Goal: Ask a question: Seek information or help from site administrators or community

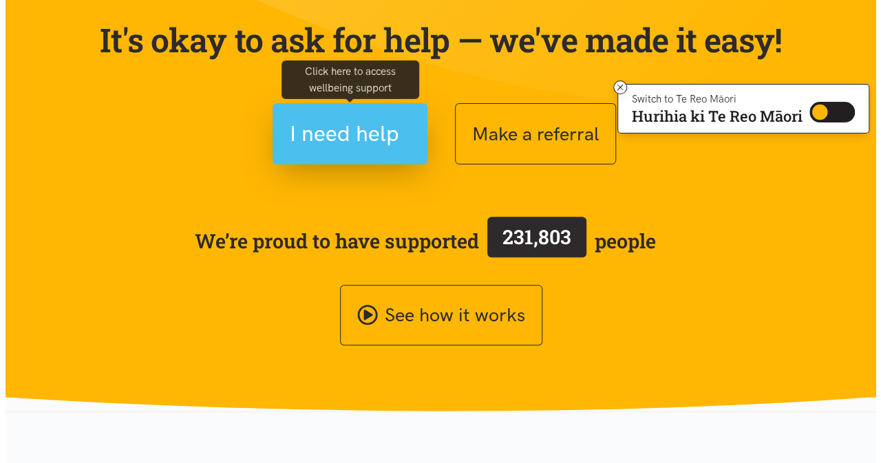
scroll to position [142, 0]
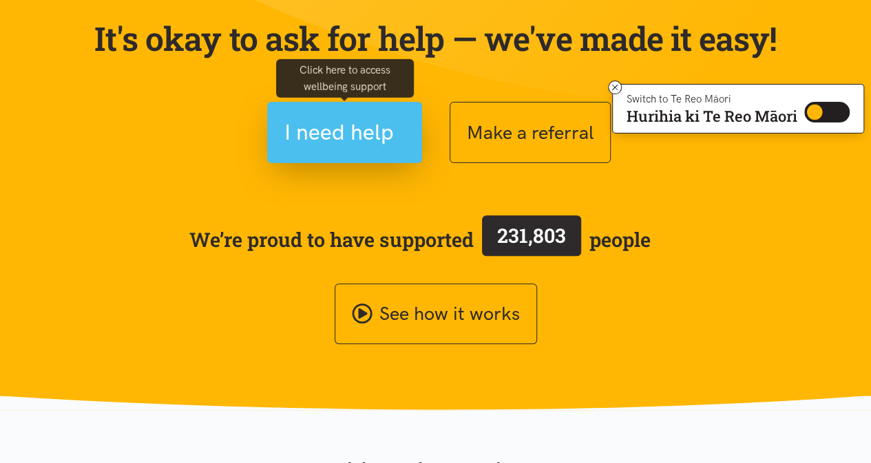
click at [376, 133] on span "I need help" at bounding box center [338, 132] width 109 height 35
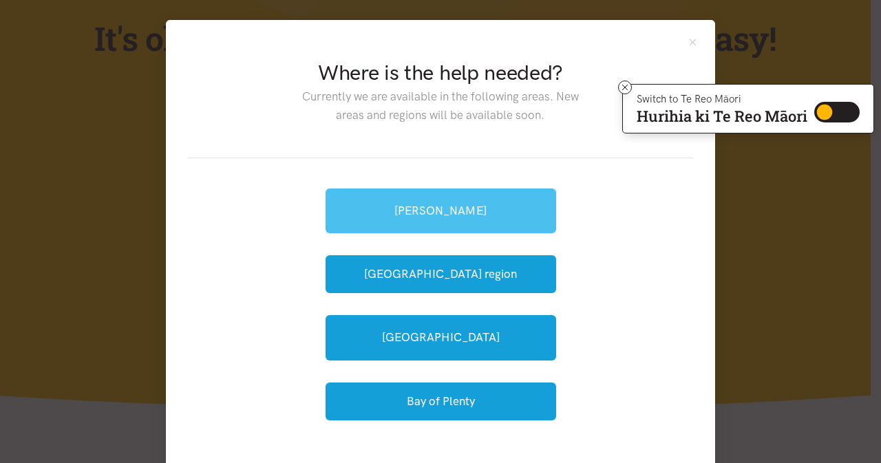
click at [435, 215] on link "[PERSON_NAME]" at bounding box center [441, 211] width 231 height 45
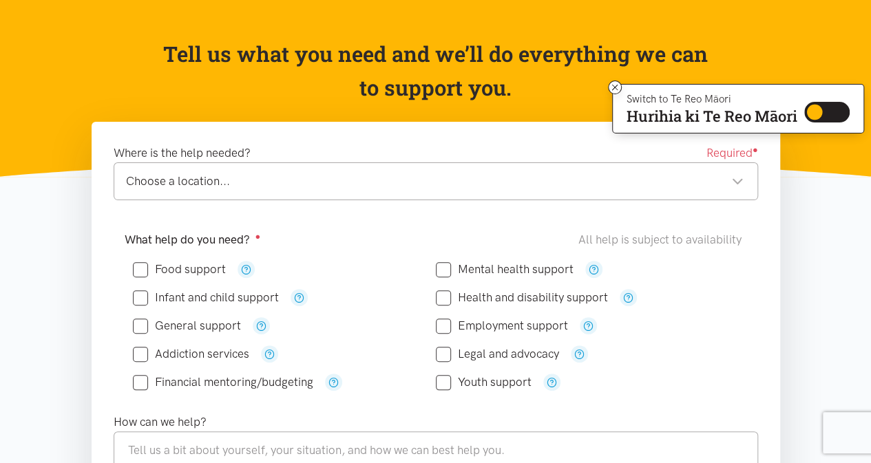
scroll to position [113, 0]
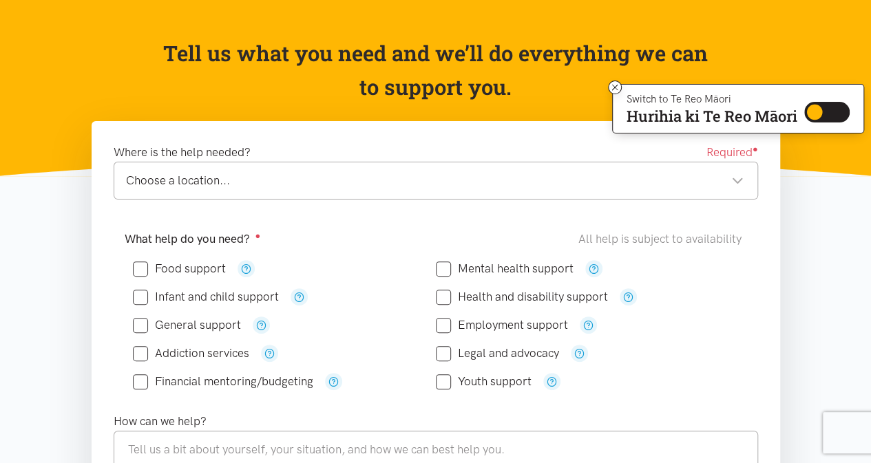
click at [133, 271] on input "Food support" at bounding box center [179, 269] width 93 height 12
checkbox input "true"
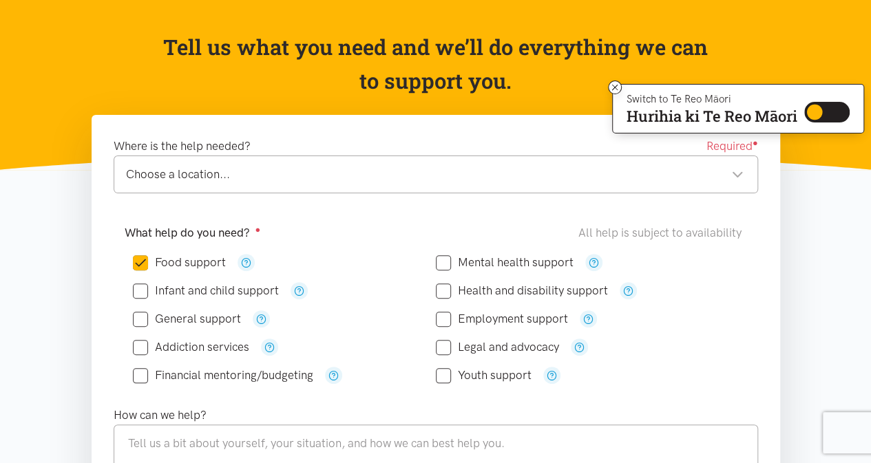
scroll to position [122, 0]
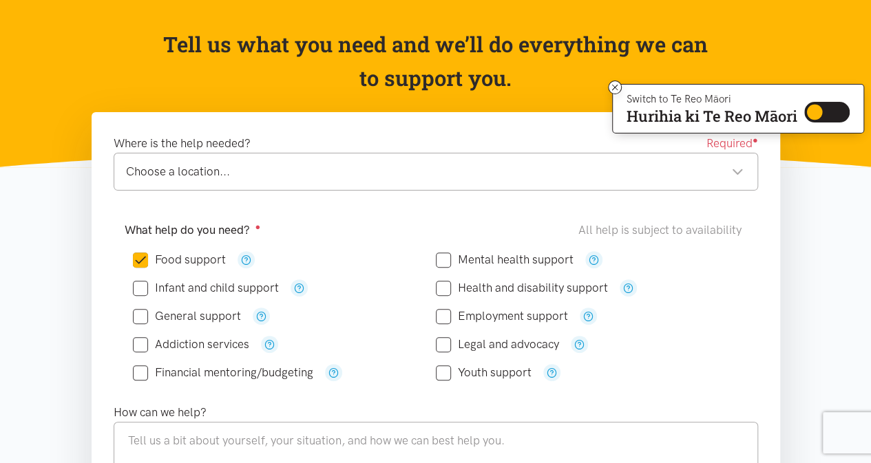
click at [448, 290] on input "Health and disability support" at bounding box center [522, 288] width 172 height 12
checkbox input "true"
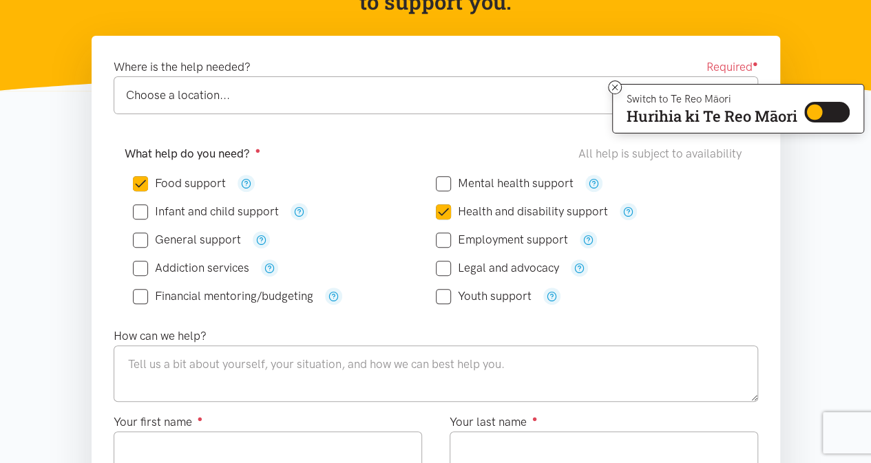
scroll to position [200, 0]
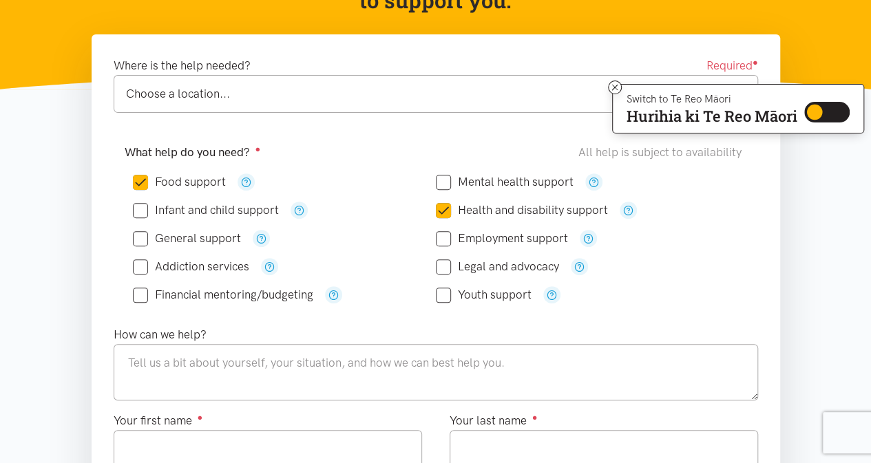
click at [381, 95] on div "Choose a location..." at bounding box center [435, 94] width 618 height 19
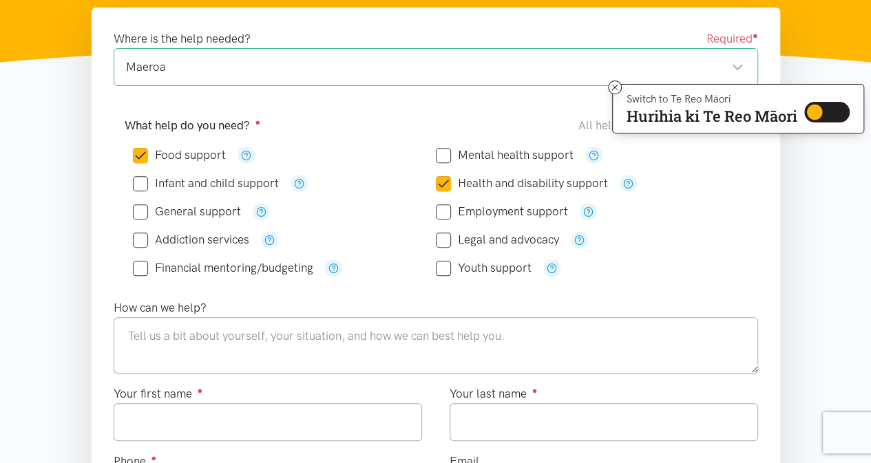
scroll to position [226, 0]
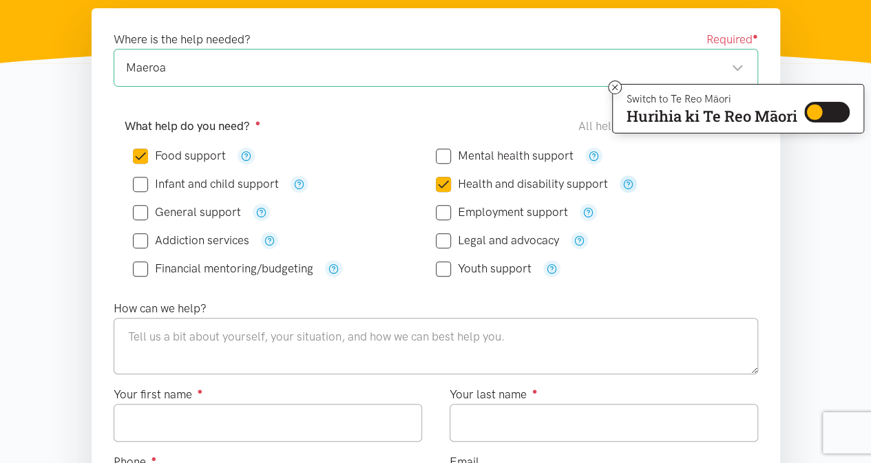
click at [629, 180] on icon "button" at bounding box center [628, 184] width 10 height 10
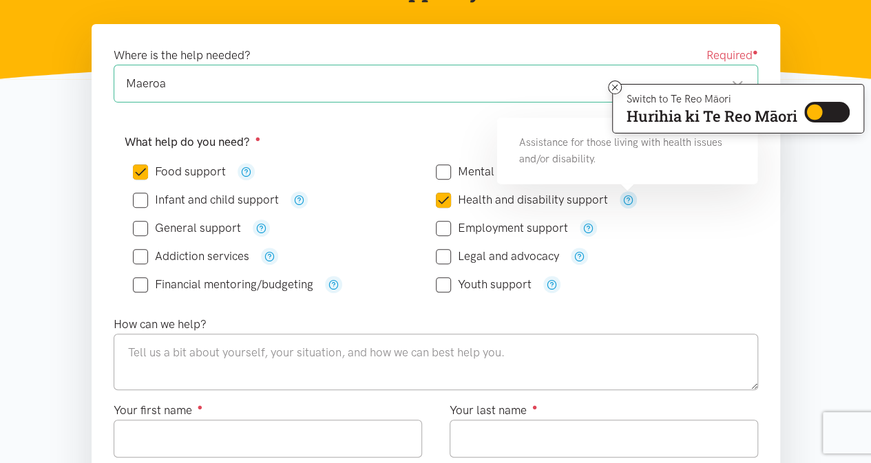
scroll to position [207, 0]
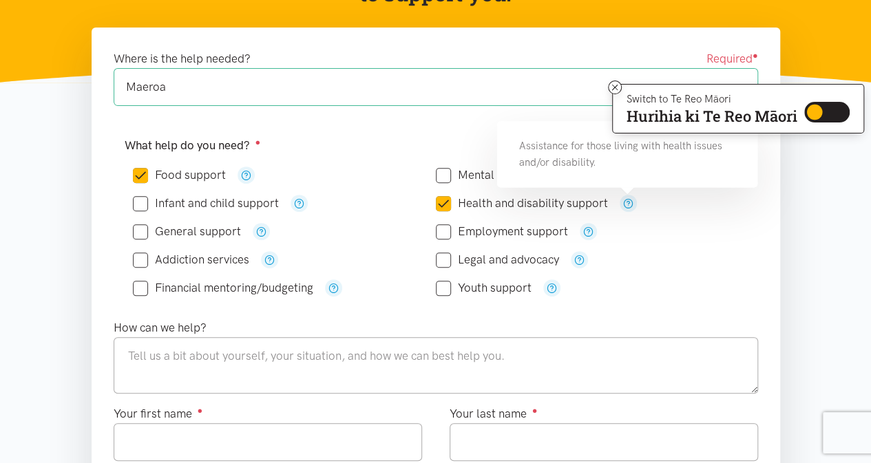
click at [140, 172] on input "Food support" at bounding box center [179, 175] width 93 height 12
checkbox input "false"
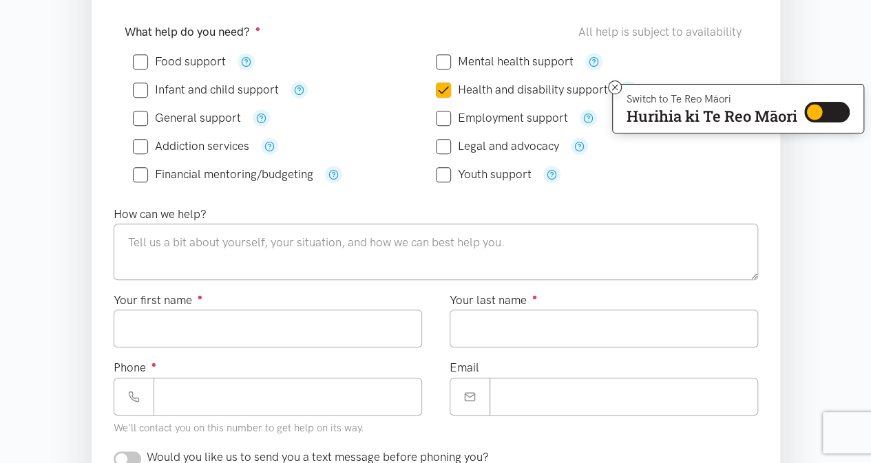
scroll to position [322, 0]
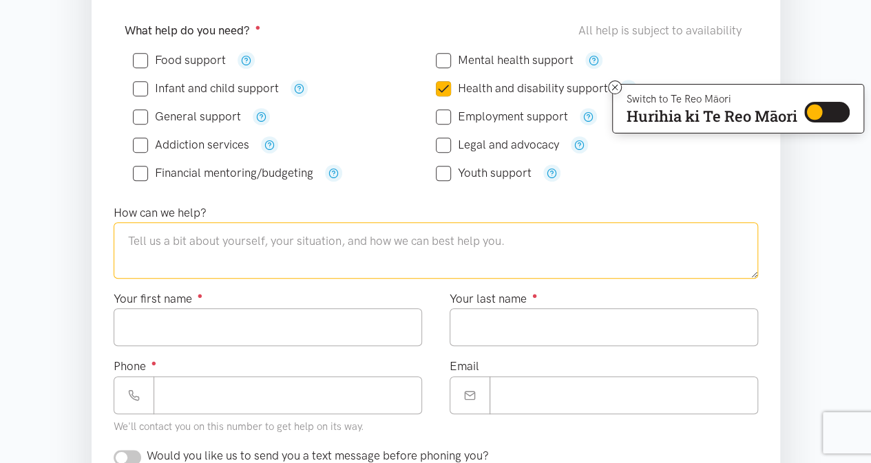
click at [499, 243] on textarea at bounding box center [436, 250] width 644 height 56
click at [612, 240] on textarea "Hi, I'm just after some disability support for my daughter with [MEDICAL_DATA] …" at bounding box center [436, 250] width 644 height 56
click at [666, 236] on textarea "Hi, I'm just after some disability support for my daughter with [MEDICAL_DATA] …" at bounding box center [436, 250] width 644 height 56
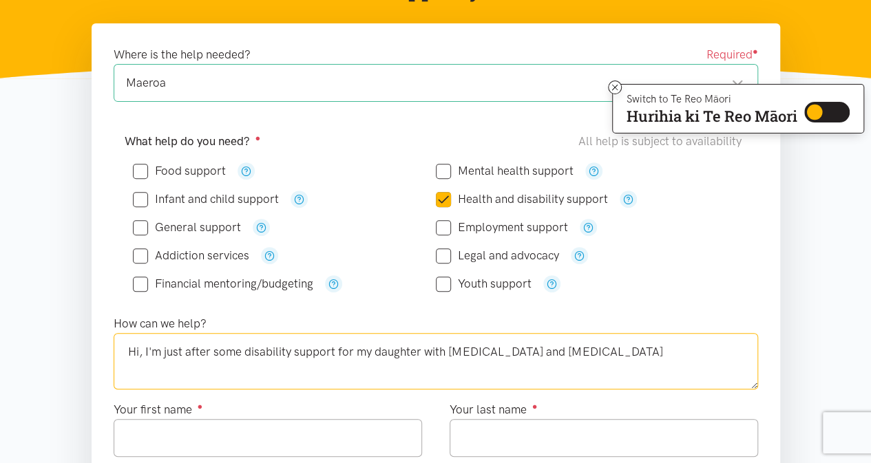
scroll to position [0, 0]
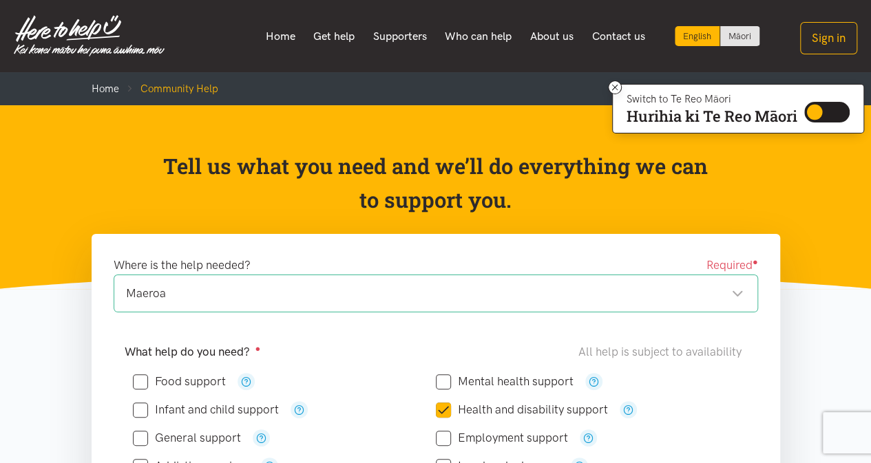
type textarea "Hi, I'm just after some disability support for my daughter with [MEDICAL_DATA] …"
